Goal: Navigation & Orientation: Find specific page/section

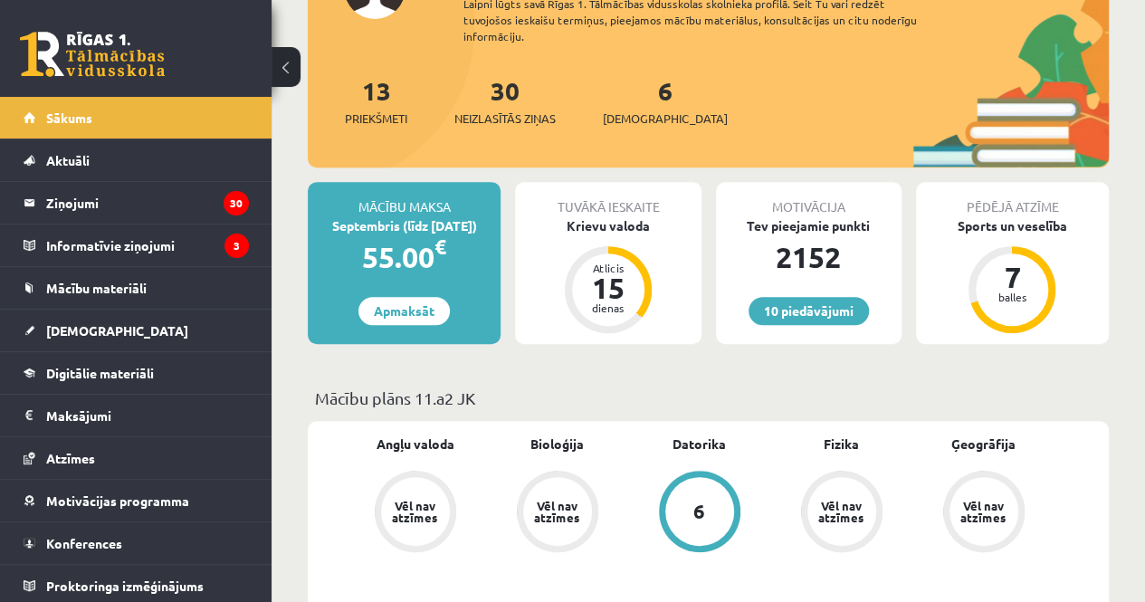
scroll to position [284, 0]
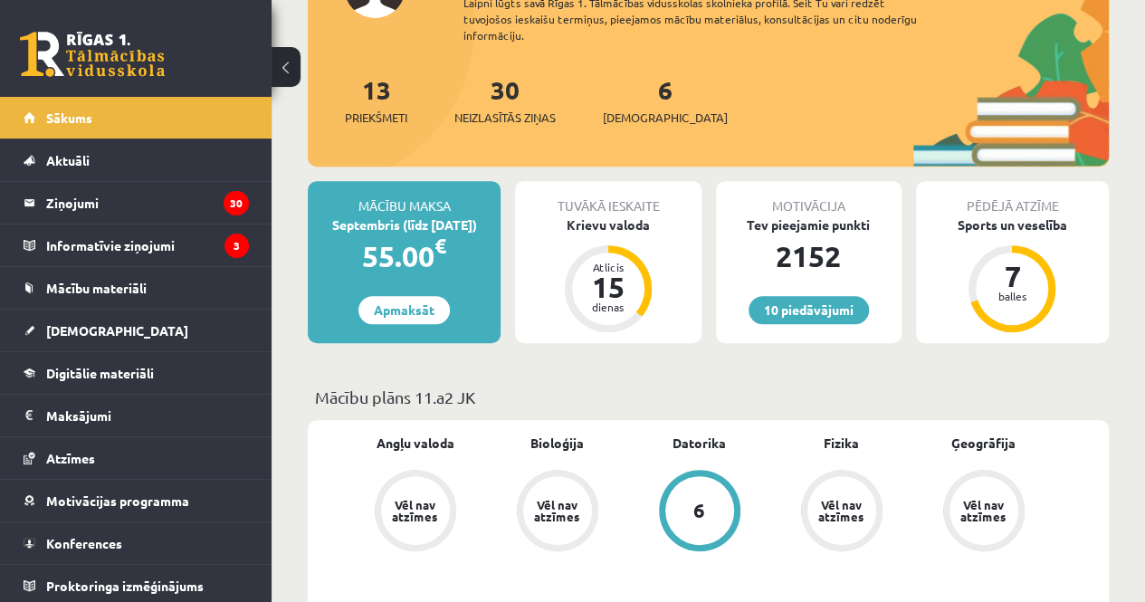
click at [77, 338] on link "[DEMOGRAPHIC_DATA]" at bounding box center [136, 331] width 225 height 42
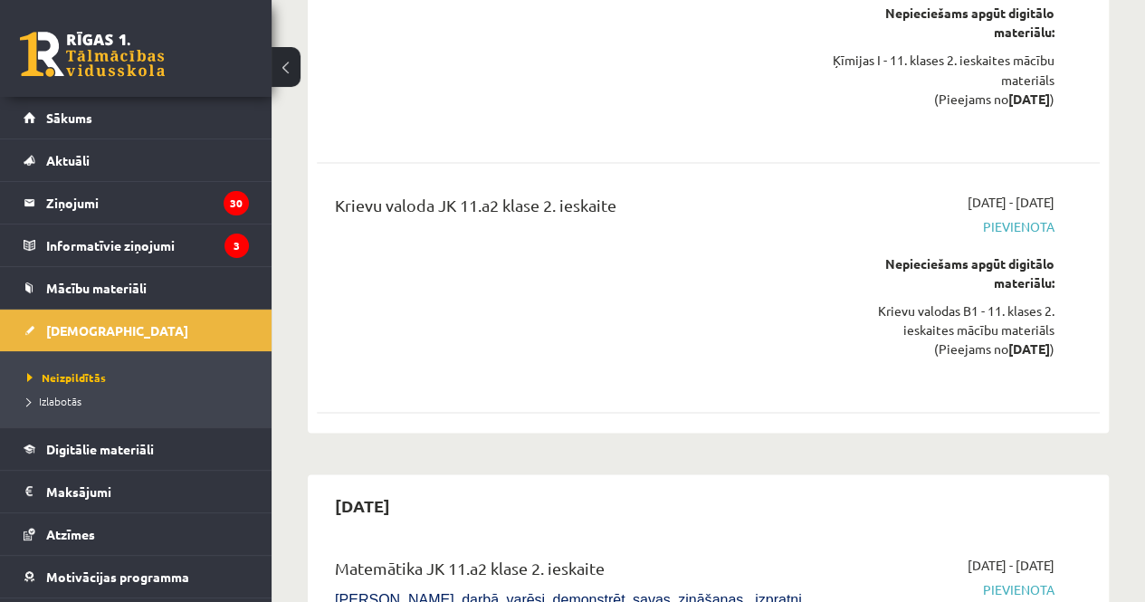
scroll to position [8521, 0]
click at [121, 204] on legend "Ziņojumi 30" at bounding box center [147, 203] width 203 height 42
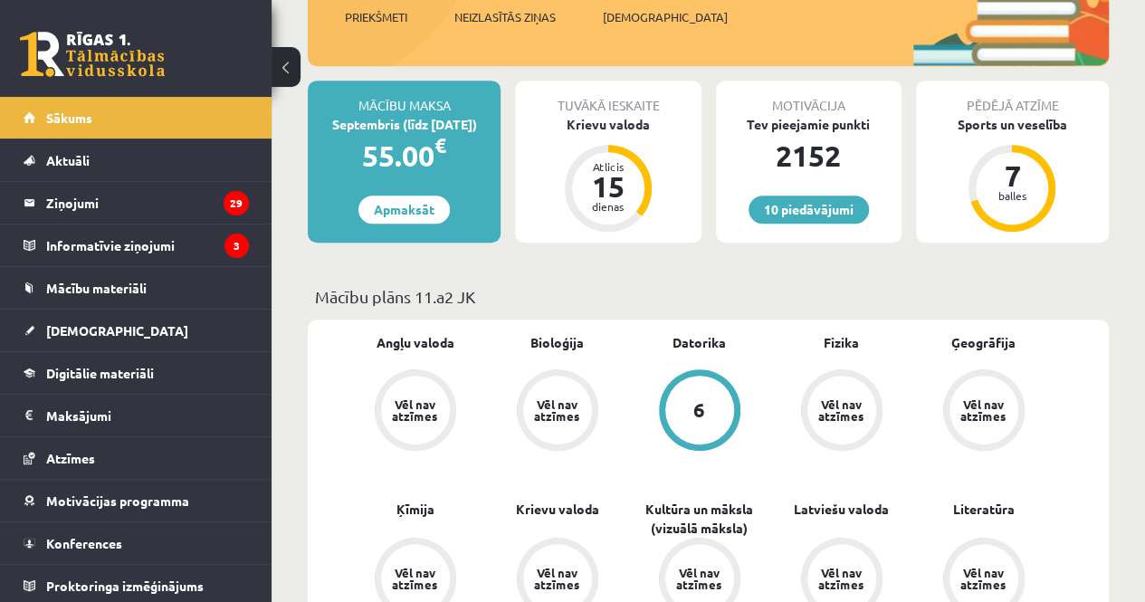
scroll to position [386, 0]
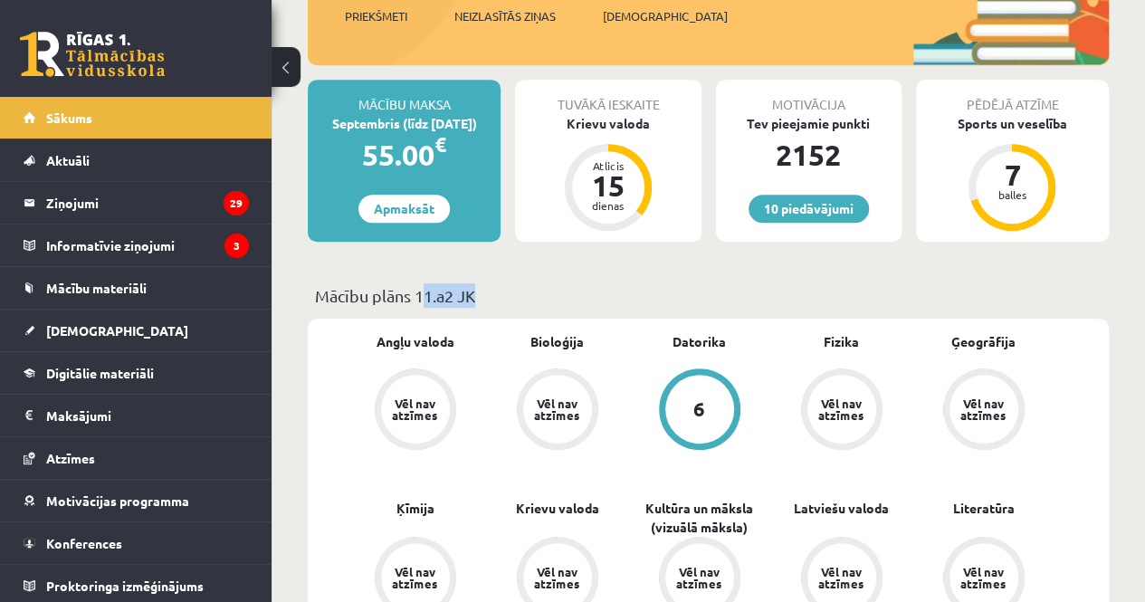
drag, startPoint x: 417, startPoint y: 299, endPoint x: 469, endPoint y: 296, distance: 51.7
click at [469, 296] on p "Mācību plāns 11.a2 JK" at bounding box center [708, 295] width 787 height 24
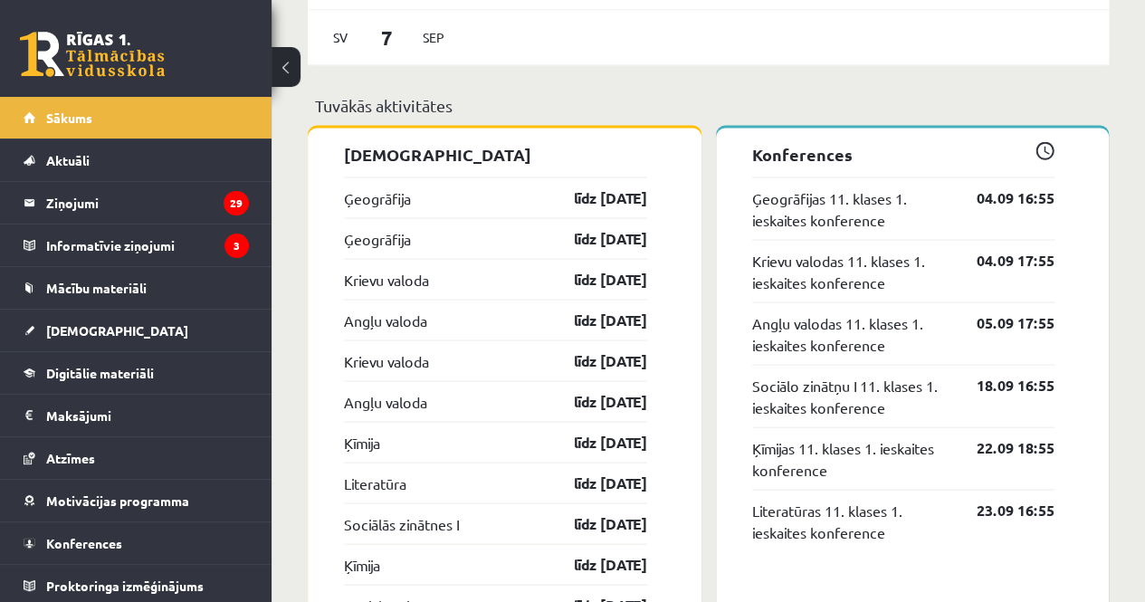
scroll to position [1663, 0]
click at [74, 333] on span "[DEMOGRAPHIC_DATA]" at bounding box center [117, 330] width 142 height 16
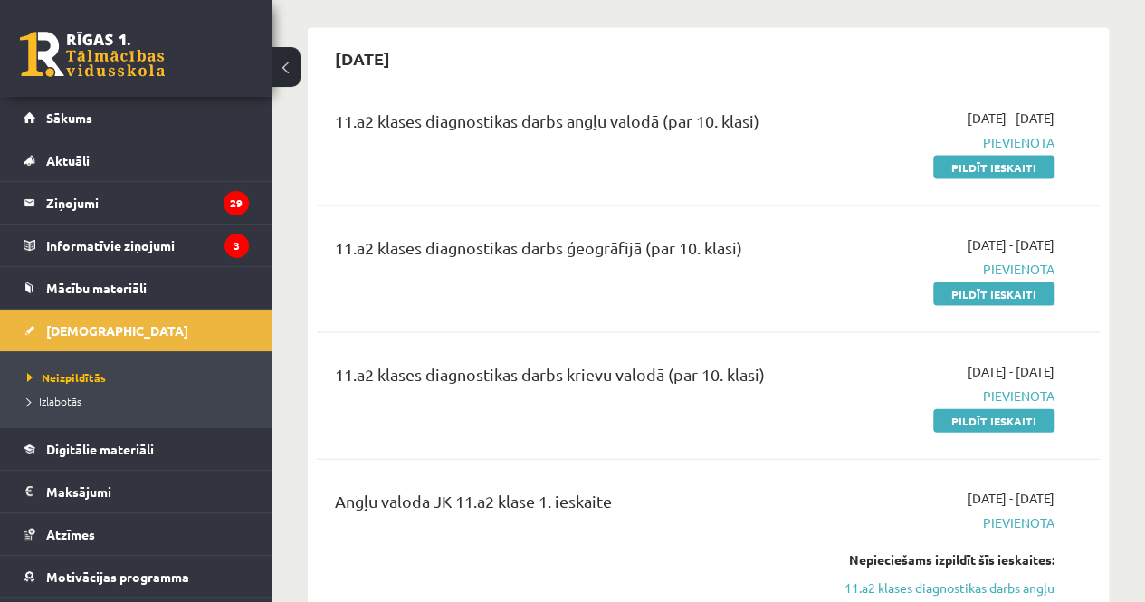
scroll to position [1752, 0]
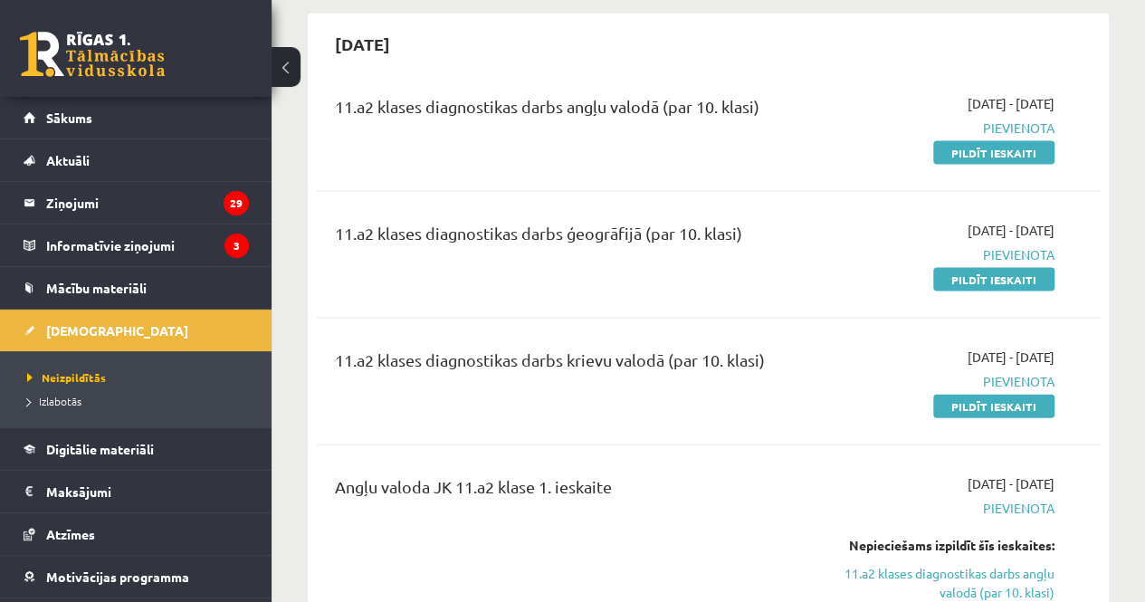
click at [109, 446] on span "Digitālie materiāli" at bounding box center [100, 449] width 108 height 16
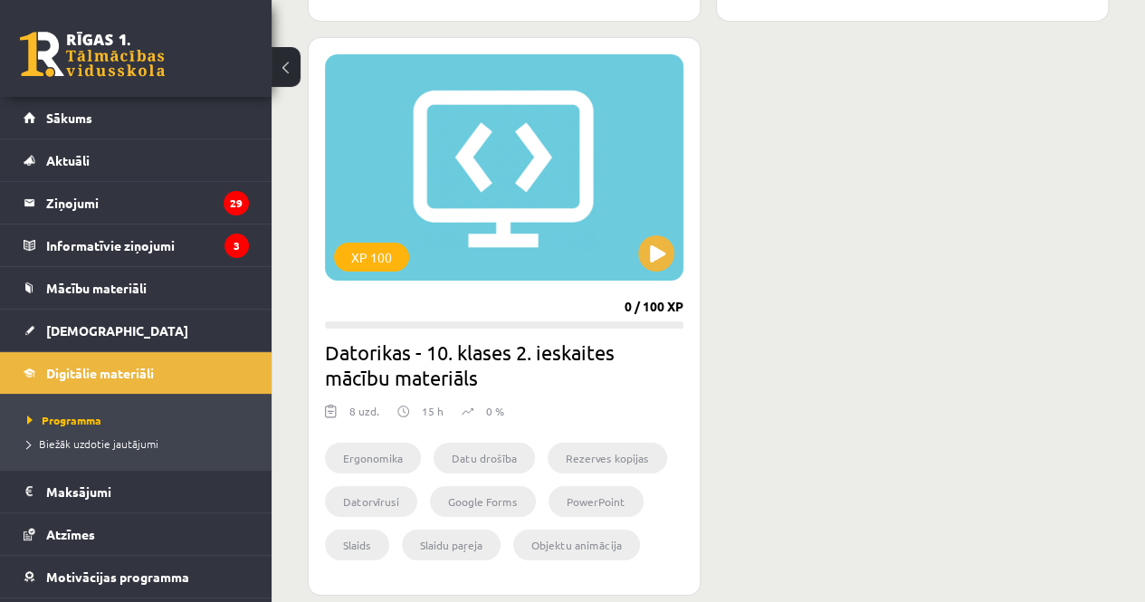
scroll to position [3267, 0]
